Goal: Task Accomplishment & Management: Use online tool/utility

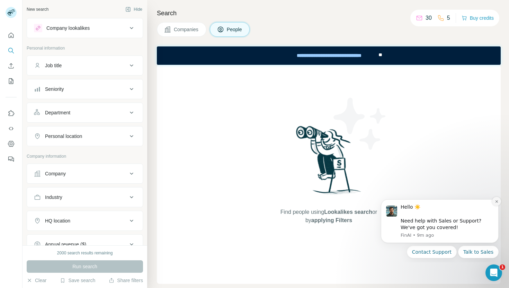
click at [496, 204] on button "Dismiss notification" at bounding box center [496, 201] width 9 height 9
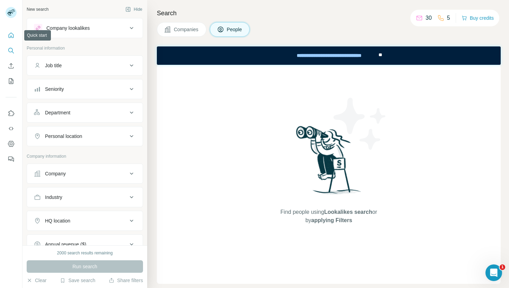
click at [10, 35] on icon "Quick start" at bounding box center [11, 35] width 7 height 7
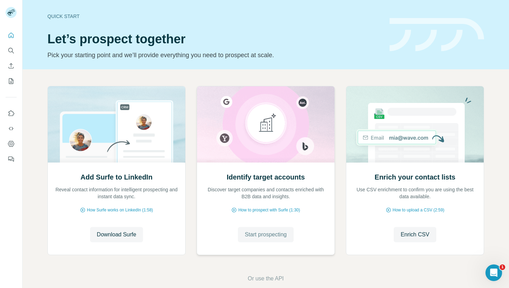
click at [266, 238] on span "Start prospecting" at bounding box center [266, 234] width 42 height 8
click at [259, 209] on span "How to prospect with Surfe (1:30)" at bounding box center [269, 210] width 62 height 6
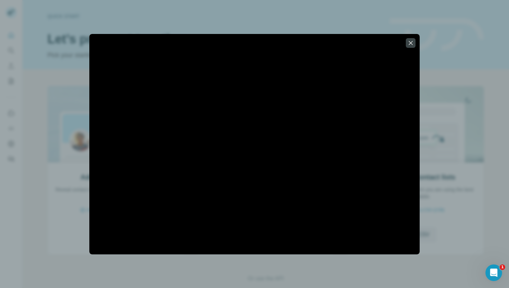
click at [305, 247] on div at bounding box center [254, 144] width 330 height 220
click at [414, 43] on icon "button" at bounding box center [410, 42] width 7 height 7
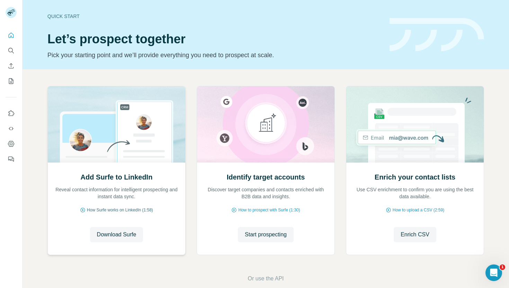
click at [126, 208] on span "How Surfe works on LinkedIn (1:58)" at bounding box center [120, 210] width 66 height 6
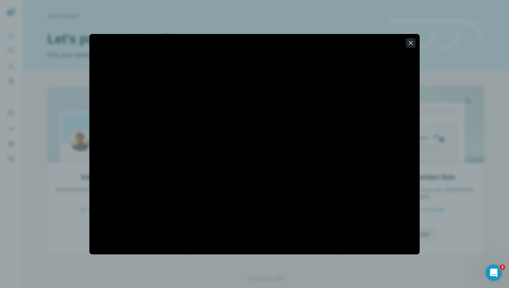
click at [413, 44] on icon "button" at bounding box center [410, 42] width 7 height 7
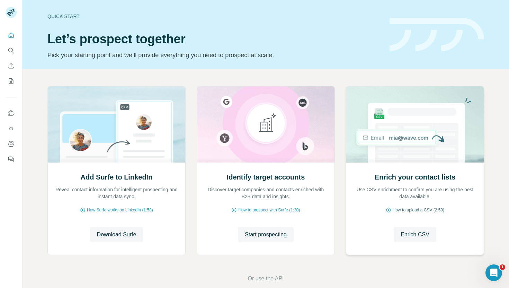
click at [423, 210] on span "How to upload a CSV (2:59)" at bounding box center [419, 210] width 52 height 6
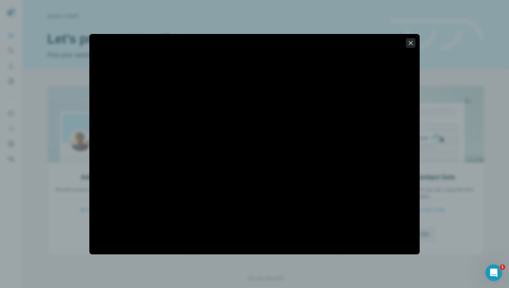
click at [413, 42] on icon "button" at bounding box center [410, 42] width 7 height 7
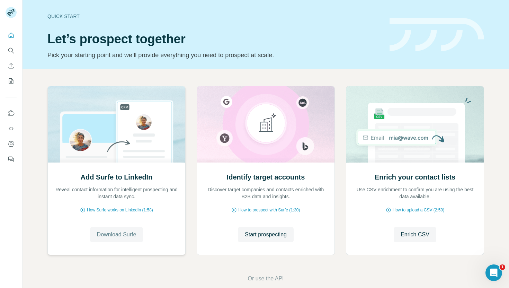
click at [121, 237] on span "Download Surfe" at bounding box center [116, 234] width 39 height 8
click at [14, 33] on icon "Quick start" at bounding box center [11, 35] width 7 height 7
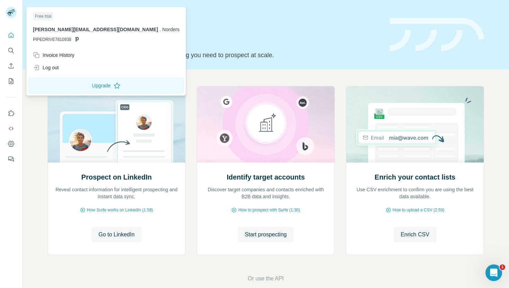
click at [9, 12] on icon at bounding box center [10, 14] width 6 height 4
click at [9, 182] on div at bounding box center [11, 144] width 23 height 288
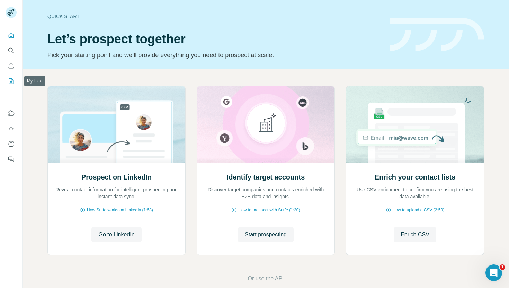
click at [12, 82] on icon "My lists" at bounding box center [11, 81] width 7 height 7
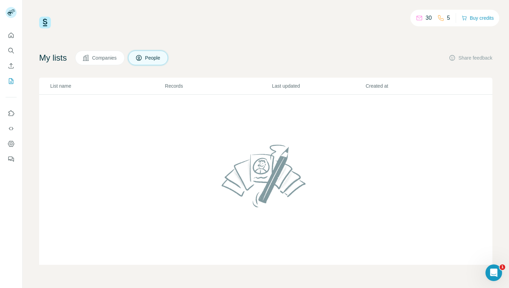
click at [426, 18] on p "30" at bounding box center [428, 18] width 6 height 8
